Goal: Task Accomplishment & Management: Use online tool/utility

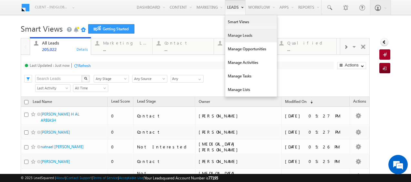
click at [238, 37] on link "Manage Leads" at bounding box center [251, 36] width 52 height 14
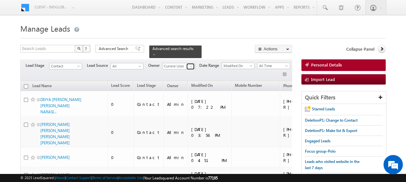
click at [191, 64] on span at bounding box center [191, 66] width 5 height 5
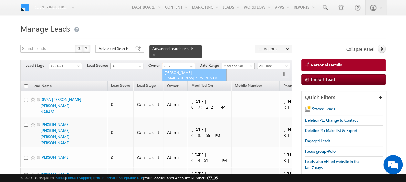
click at [184, 69] on link "[PERSON_NAME] [EMAIL_ADDRESS][PERSON_NAME][DOMAIN_NAME]" at bounding box center [194, 75] width 65 height 12
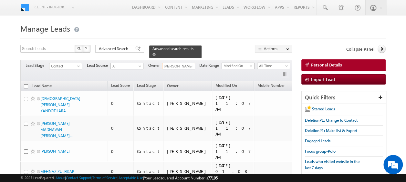
type input "[PERSON_NAME]"
click at [156, 53] on span at bounding box center [153, 54] width 3 height 3
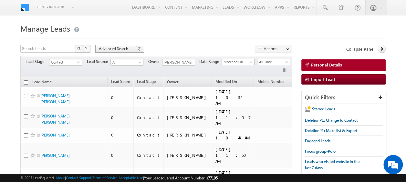
click at [111, 50] on span "Advanced Search" at bounding box center [114, 49] width 31 height 6
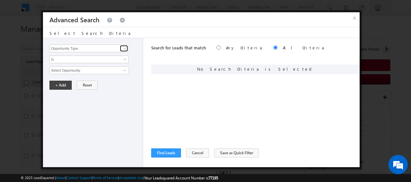
click at [126, 47] on span at bounding box center [124, 48] width 5 height 5
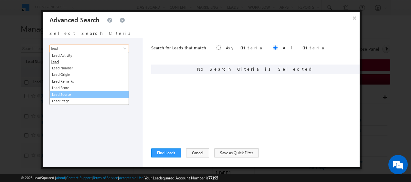
click at [70, 96] on link "Lead Source" at bounding box center [88, 94] width 79 height 7
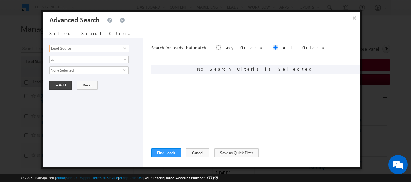
type input "Lead Source"
click at [124, 70] on span "select" at bounding box center [125, 69] width 5 height 3
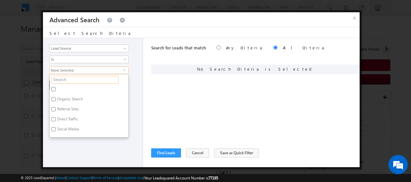
click at [61, 79] on input "text" at bounding box center [84, 80] width 67 height 8
type input "da"
click at [54, 99] on input "Damac Hills 2" at bounding box center [53, 99] width 4 height 4
checkbox input "true"
drag, startPoint x: 137, startPoint y: 98, endPoint x: 125, endPoint y: 102, distance: 12.2
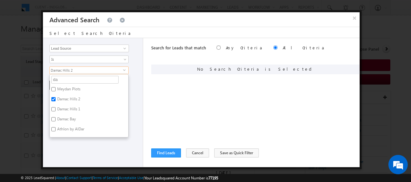
click at [137, 98] on div "Opportunity Type Lead Activity Task Sales Group Prospect Id Address 1 Address 2…" at bounding box center [93, 102] width 100 height 129
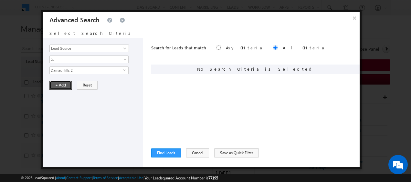
click at [61, 86] on button "+ Add" at bounding box center [60, 85] width 22 height 9
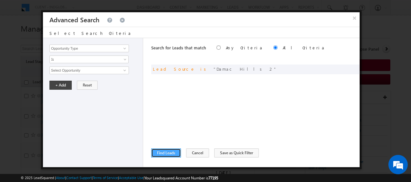
click at [166, 151] on button "Find Leads" at bounding box center [166, 152] width 30 height 9
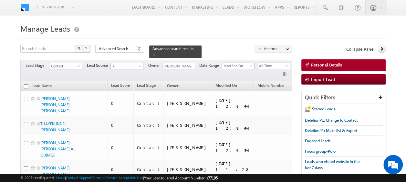
click at [25, 84] on input "checkbox" at bounding box center [26, 86] width 4 height 4
checkbox input "true"
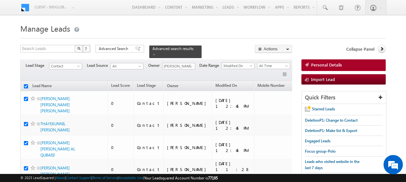
checkbox input "true"
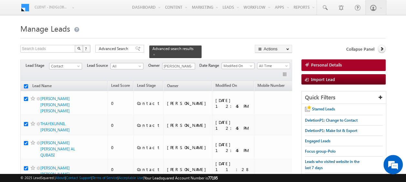
checkbox input "true"
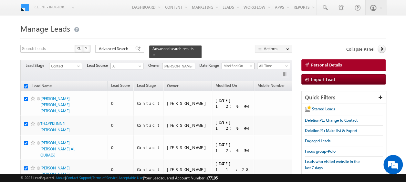
checkbox input "true"
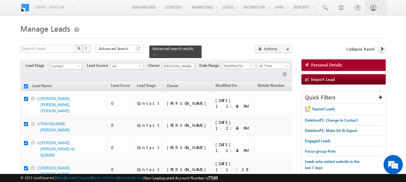
checkbox input "true"
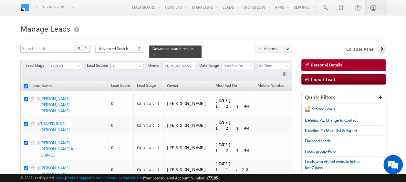
checkbox input "true"
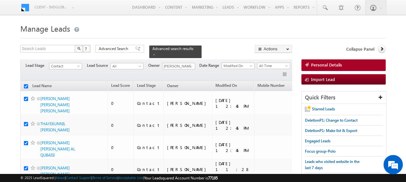
checkbox input "true"
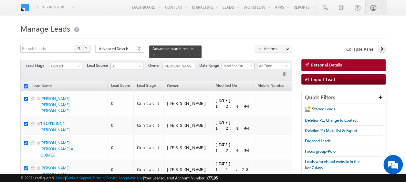
checkbox input "true"
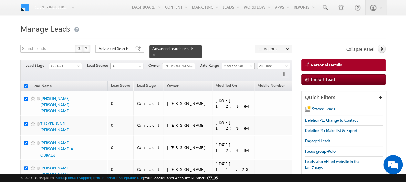
checkbox input "true"
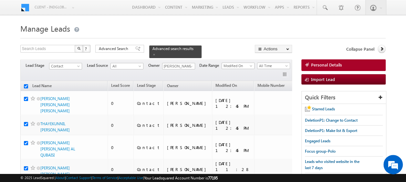
checkbox input "true"
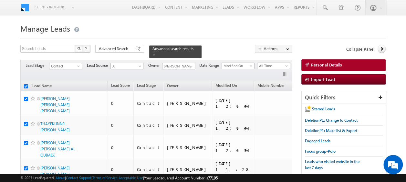
checkbox input "true"
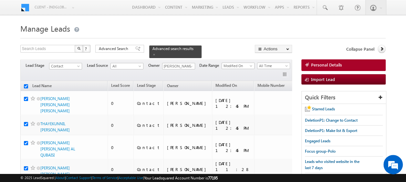
checkbox input "true"
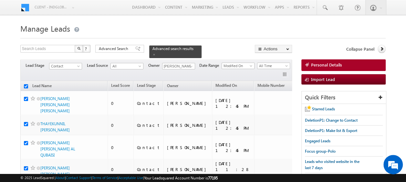
checkbox input "true"
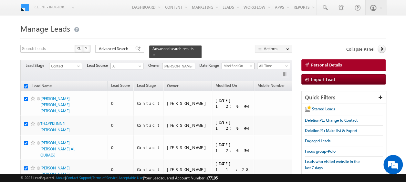
checkbox input "true"
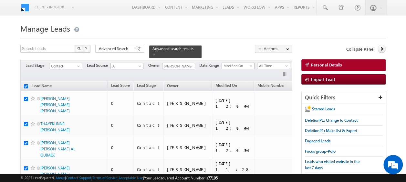
checkbox input "true"
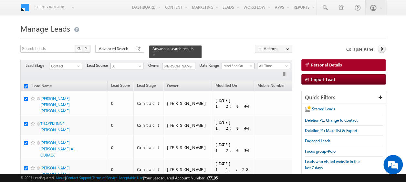
checkbox input "true"
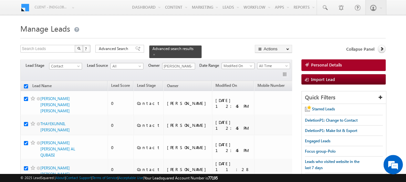
checkbox input "true"
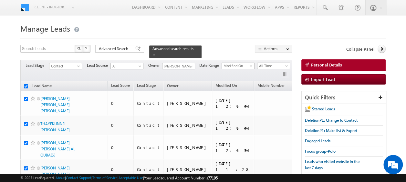
checkbox input "true"
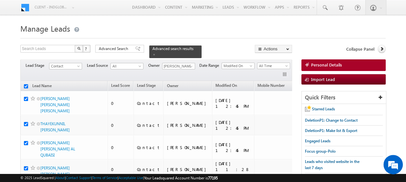
checkbox input "true"
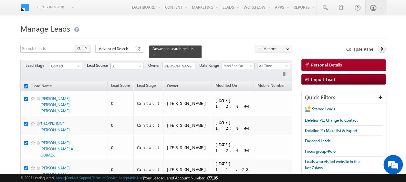
checkbox input "true"
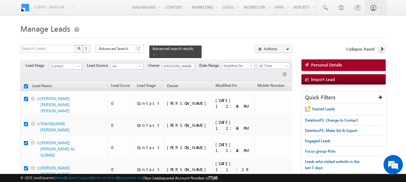
checkbox input "true"
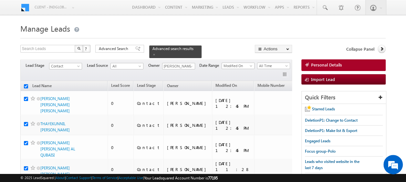
checkbox input "true"
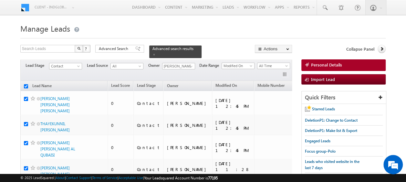
checkbox input "true"
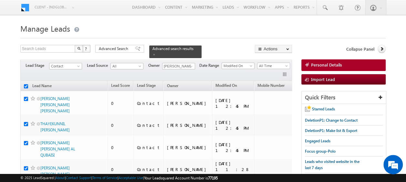
checkbox input "true"
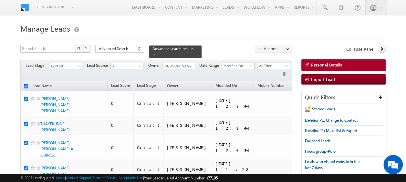
checkbox input "true"
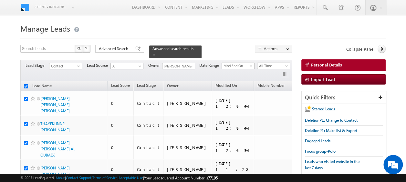
checkbox input "true"
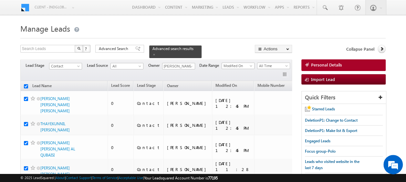
checkbox input "true"
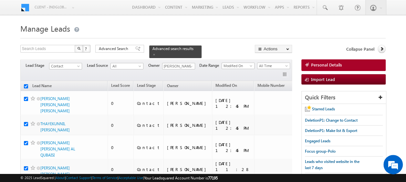
checkbox input "true"
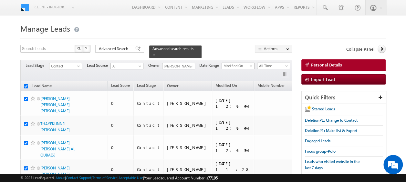
checkbox input "true"
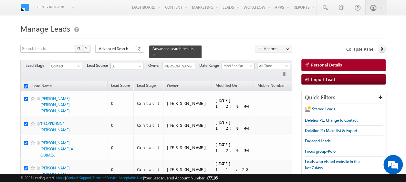
checkbox input "true"
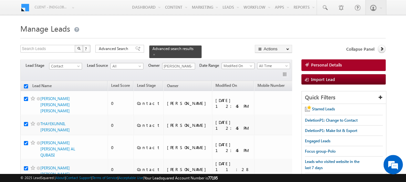
checkbox input "true"
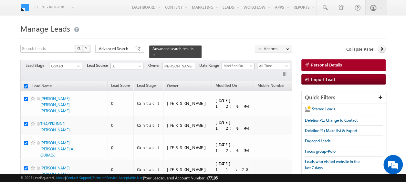
checkbox input "true"
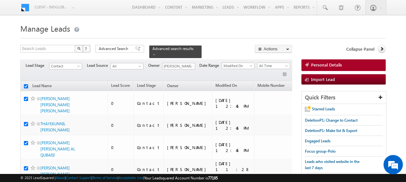
checkbox input "true"
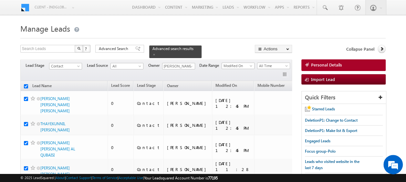
checkbox input "true"
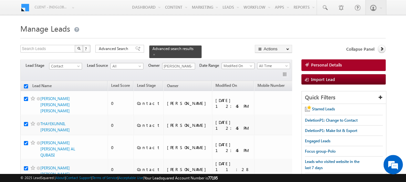
checkbox input "true"
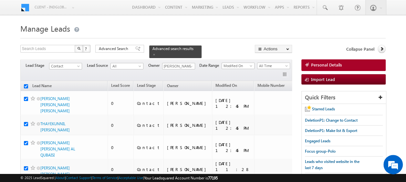
checkbox input "true"
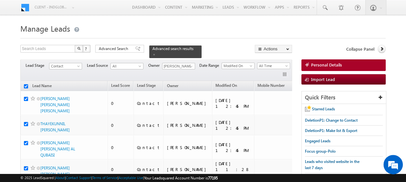
checkbox input "true"
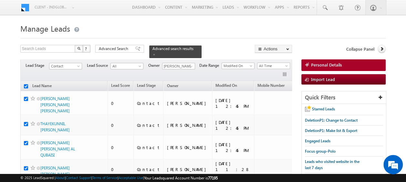
checkbox input "true"
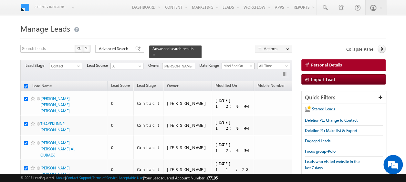
checkbox input "true"
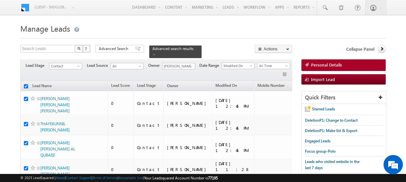
checkbox input "true"
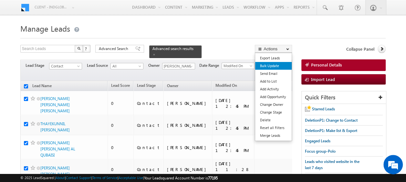
click at [274, 65] on link "Bulk Update" at bounding box center [273, 66] width 36 height 8
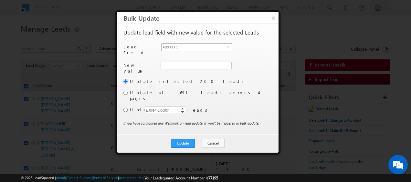
click at [228, 46] on span "select" at bounding box center [229, 46] width 5 height 3
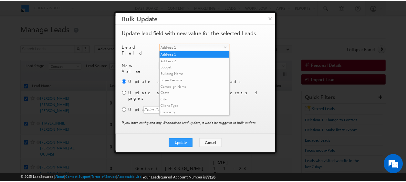
scroll to position [246, 0]
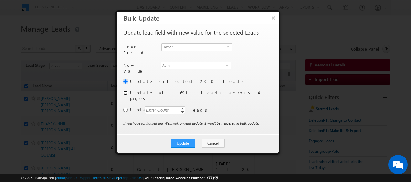
click at [127, 91] on input "radio" at bounding box center [125, 93] width 4 height 4
click at [179, 139] on button "Update" at bounding box center [183, 143] width 24 height 9
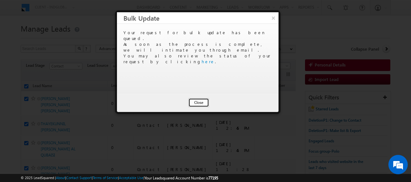
click at [200, 104] on button "Close" at bounding box center [198, 102] width 21 height 9
